Goal: Task Accomplishment & Management: Use online tool/utility

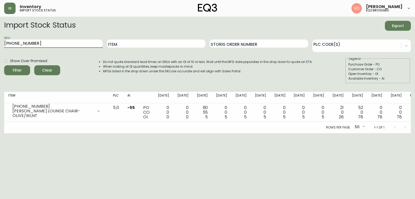
click at [0, 52] on main "Import Stock Status Export SKU [PHONE_NUMBER] Item Storis Order Number PLC Code…" at bounding box center [207, 75] width 415 height 116
type input "[PHONE_NUMBER]"
click at [4, 65] on button "Filter" at bounding box center [17, 70] width 26 height 10
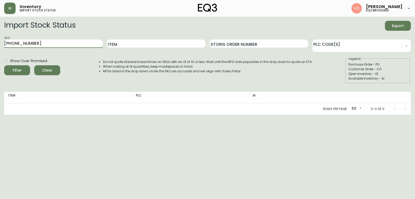
click at [47, 39] on div "SKU [PHONE_NUMBER]" at bounding box center [53, 43] width 99 height 17
click at [37, 42] on input "[PHONE_NUMBER]" at bounding box center [53, 43] width 99 height 8
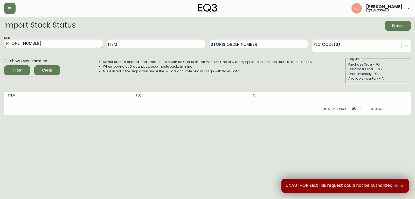
click at [57, 39] on input "[PHONE_NUMBER]" at bounding box center [53, 43] width 99 height 8
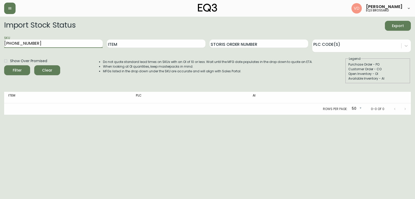
click at [4, 65] on button "Filter" at bounding box center [17, 70] width 26 height 10
drag, startPoint x: 46, startPoint y: 47, endPoint x: 0, endPoint y: 45, distance: 45.7
click at [0, 45] on main "Import Stock Status Export SKU 3180-521-0 Item Storis Order Number PLC Code(s) …" at bounding box center [207, 66] width 415 height 98
click at [4, 65] on button "Filter" at bounding box center [17, 70] width 26 height 10
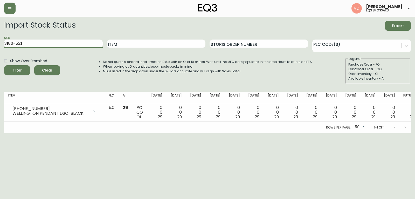
drag, startPoint x: 24, startPoint y: 45, endPoint x: 0, endPoint y: 42, distance: 24.3
click at [0, 42] on main "Import Stock Status Export SKU 3180-521 Item Storis Order Number PLC Code(s) Sh…" at bounding box center [207, 75] width 415 height 116
paste input "020-042-0"
click at [4, 65] on button "Filter" at bounding box center [17, 70] width 26 height 10
drag, startPoint x: 42, startPoint y: 44, endPoint x: 0, endPoint y: 43, distance: 41.5
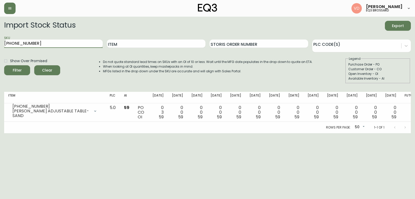
click at [0, 43] on main "Import Stock Status Export SKU 3020-042-0 Item Storis Order Number PLC Code(s) …" at bounding box center [207, 75] width 415 height 116
paste input "4"
click at [4, 65] on button "Filter" at bounding box center [17, 70] width 26 height 10
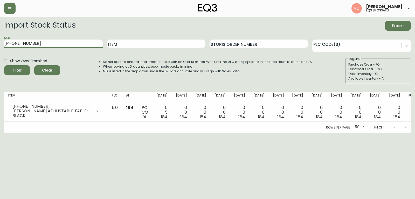
click at [0, 42] on main "Import Stock Status Export SKU 3020-042-4 Item Storis Order Number PLC Code(s) …" at bounding box center [207, 75] width 415 height 116
paste input "180-405-8"
type input "3180-405-8"
click at [4, 65] on button "Filter" at bounding box center [17, 70] width 26 height 10
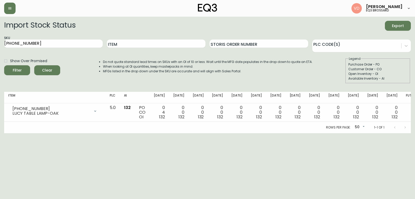
click at [339, 69] on div "Show Over Promised Filter Clear Do not quote standard lead times on SKUs with a…" at bounding box center [207, 69] width 407 height 27
click at [339, 33] on form "Import Stock Status Export SKU 3180-405-8 Item Storis Order Number PLC Code(s) …" at bounding box center [207, 52] width 407 height 63
